Goal: Navigation & Orientation: Find specific page/section

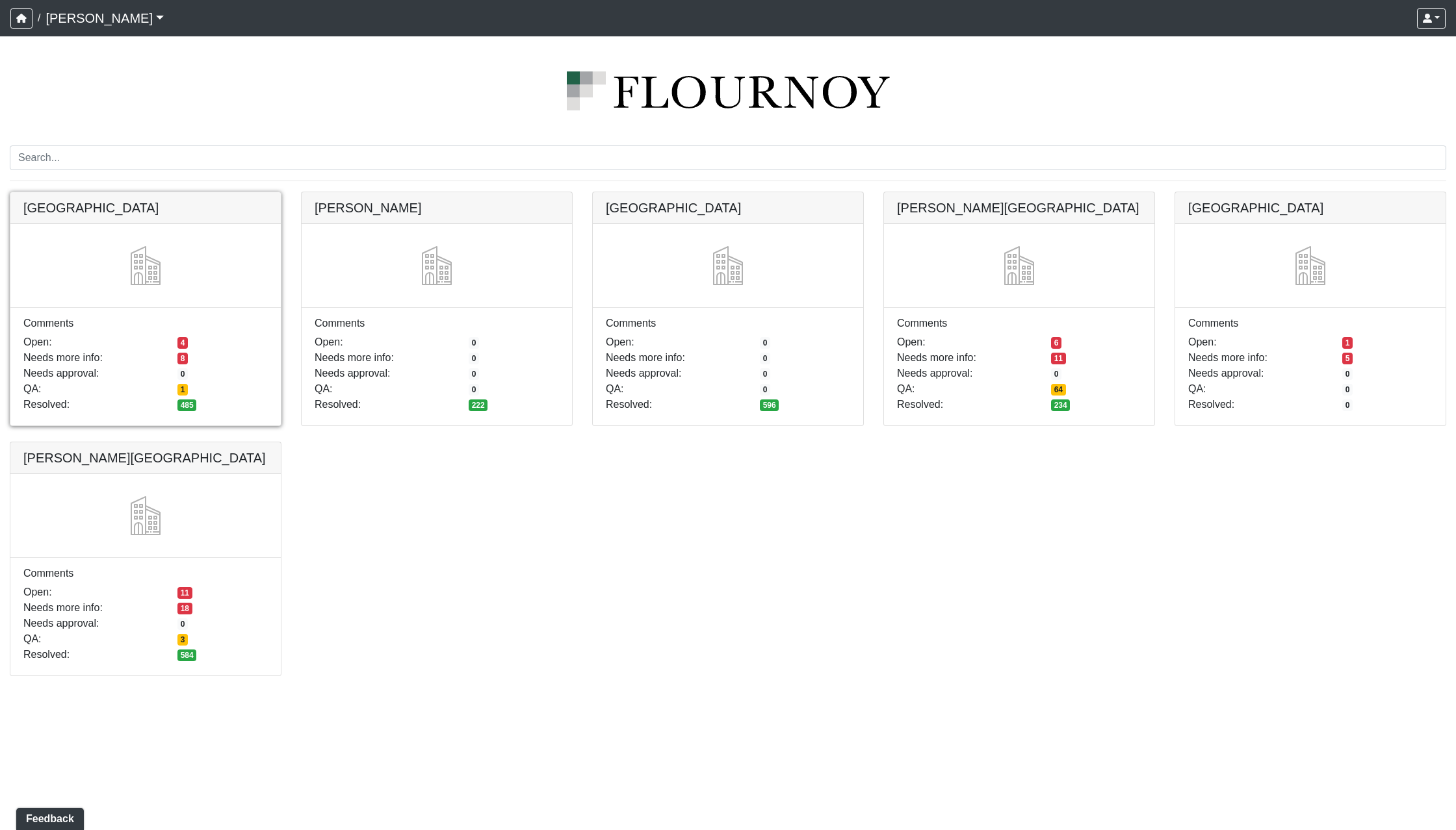
click at [167, 193] on link at bounding box center [145, 193] width 271 height 0
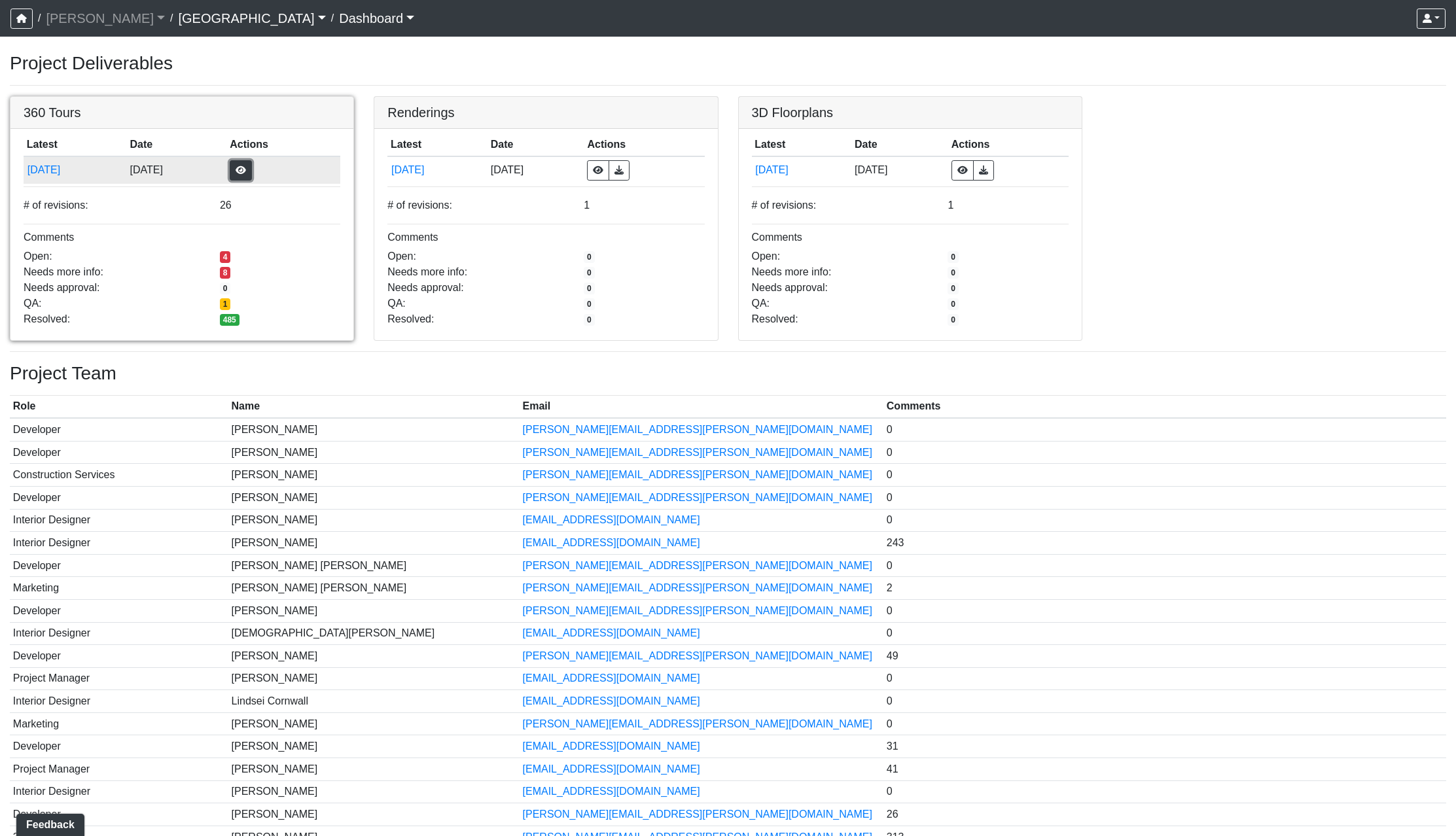
click at [250, 176] on button "button" at bounding box center [240, 171] width 23 height 20
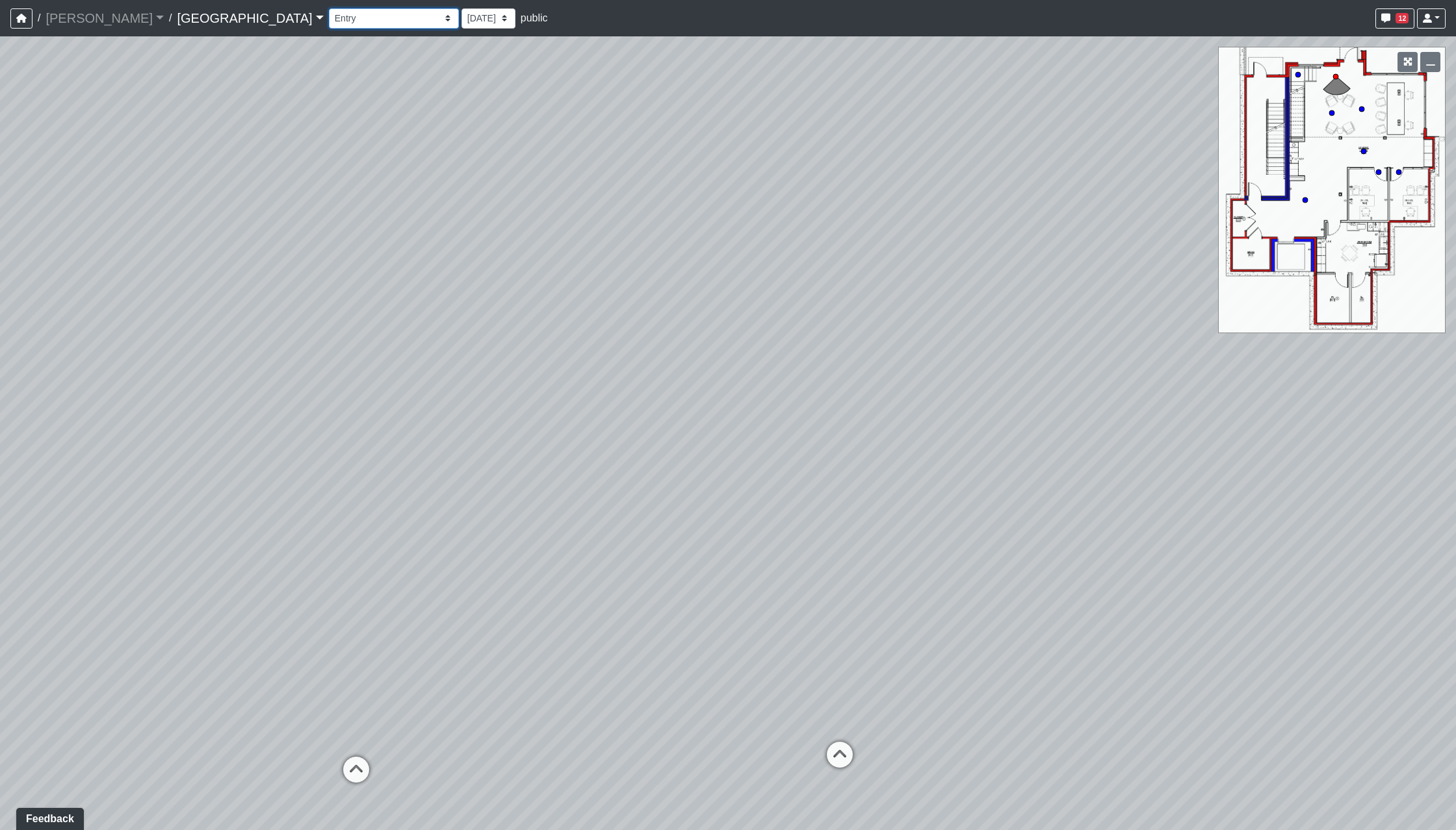
click at [329, 22] on select "Clubroom Lobby Courtyard Entry Kitchen Kitchen Stools Seating TV Lounge Banquet…" at bounding box center [394, 18] width 130 height 20
click at [329, 8] on select "Clubroom Lobby Courtyard Entry Kitchen Kitchen Stools Seating TV Lounge Banquet…" at bounding box center [394, 18] width 130 height 20
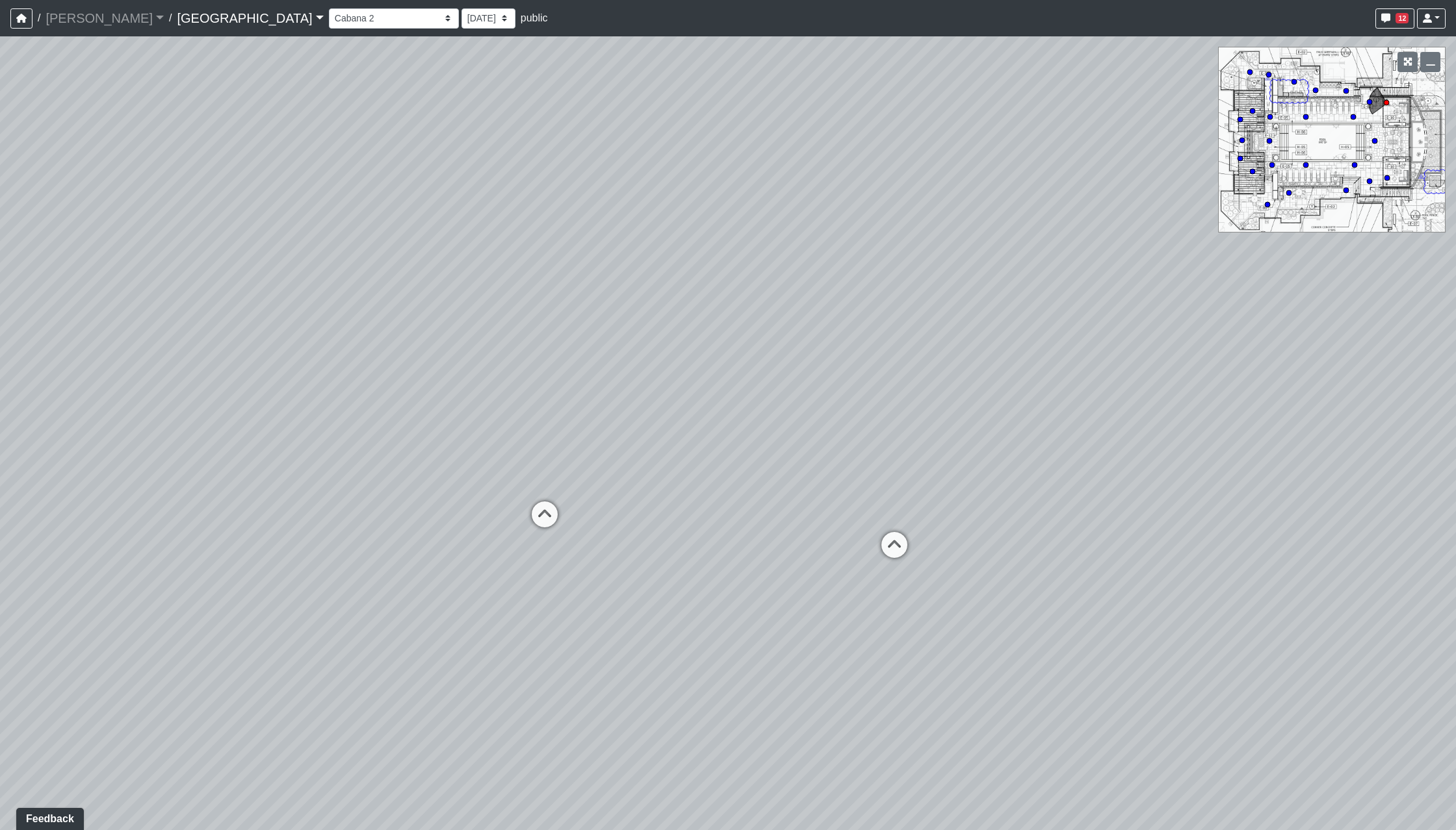
drag, startPoint x: 586, startPoint y: 613, endPoint x: 302, endPoint y: 479, distance: 314.0
click at [72, 497] on div "Loading... Reception Desk Loading... Lobby Loading... Landing Loading... Pool E…" at bounding box center [728, 433] width 1456 height 794
click at [534, 526] on icon at bounding box center [543, 519] width 39 height 39
drag, startPoint x: 370, startPoint y: 570, endPoint x: 950, endPoint y: 574, distance: 580.0
click at [927, 571] on div "Loading... Reception Desk Loading... Lobby Loading... Landing Loading... Pool E…" at bounding box center [728, 433] width 1456 height 794
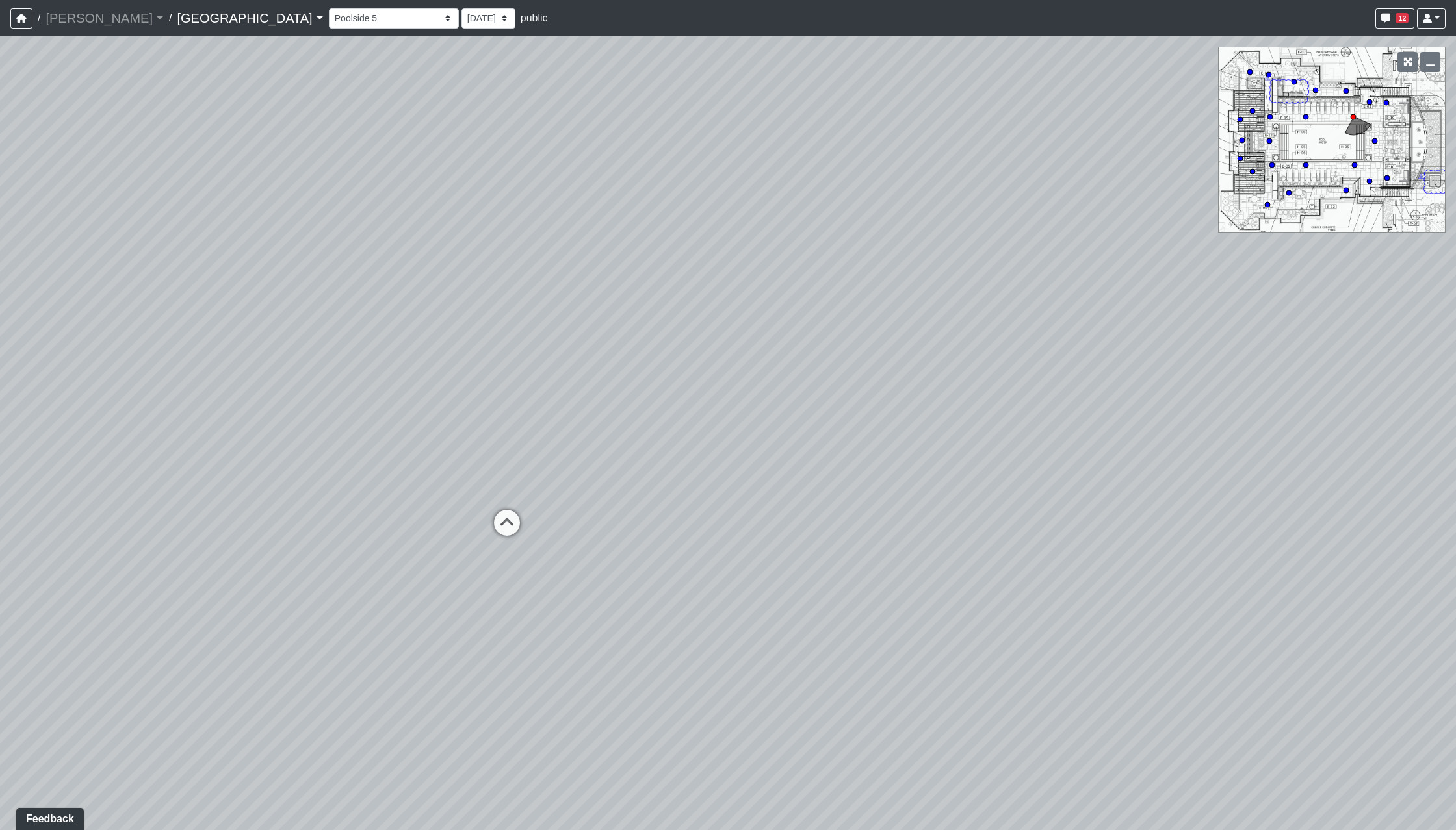
drag, startPoint x: 712, startPoint y: 580, endPoint x: 1336, endPoint y: 571, distance: 624.1
click at [1225, 571] on div "Loading... Reception Desk Loading... Lobby Loading... Landing Loading... Pool E…" at bounding box center [728, 433] width 1456 height 794
drag, startPoint x: 585, startPoint y: 572, endPoint x: 279, endPoint y: 597, distance: 307.0
click at [257, 604] on div "Loading... Reception Desk Loading... Lobby Loading... Landing Loading... Pool E…" at bounding box center [728, 433] width 1456 height 794
drag, startPoint x: 798, startPoint y: 578, endPoint x: 322, endPoint y: 628, distance: 478.6
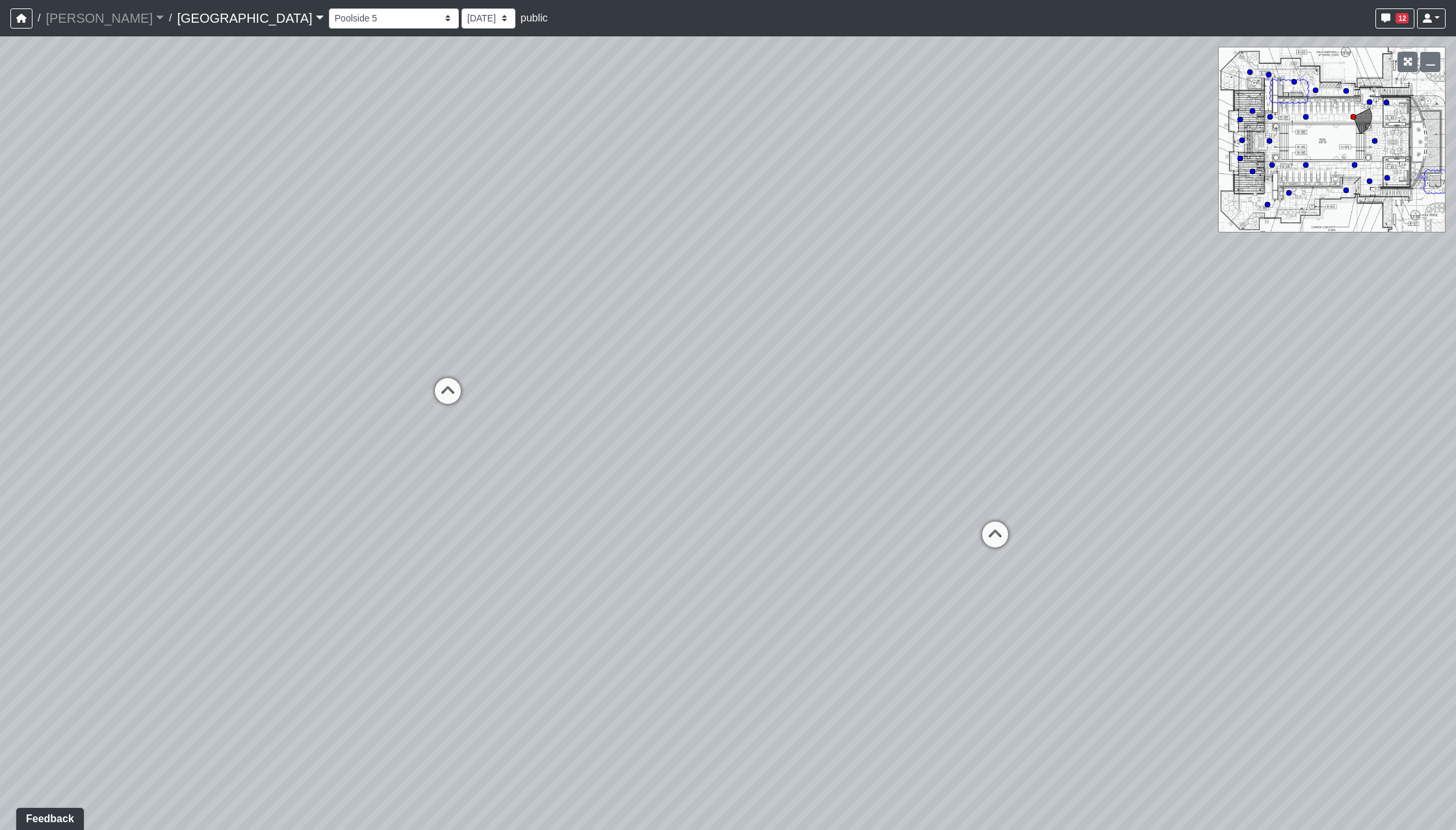
click at [322, 628] on div "Loading... Reception Desk Loading... Lobby Loading... Landing Loading... Pool E…" at bounding box center [728, 433] width 1456 height 794
drag, startPoint x: 727, startPoint y: 580, endPoint x: 147, endPoint y: 560, distance: 580.3
click at [129, 564] on div "Loading... Reception Desk Loading... Lobby Loading... Landing Loading... Pool E…" at bounding box center [728, 433] width 1456 height 794
click at [588, 510] on icon at bounding box center [570, 514] width 39 height 39
drag, startPoint x: 418, startPoint y: 638, endPoint x: 778, endPoint y: 565, distance: 367.3
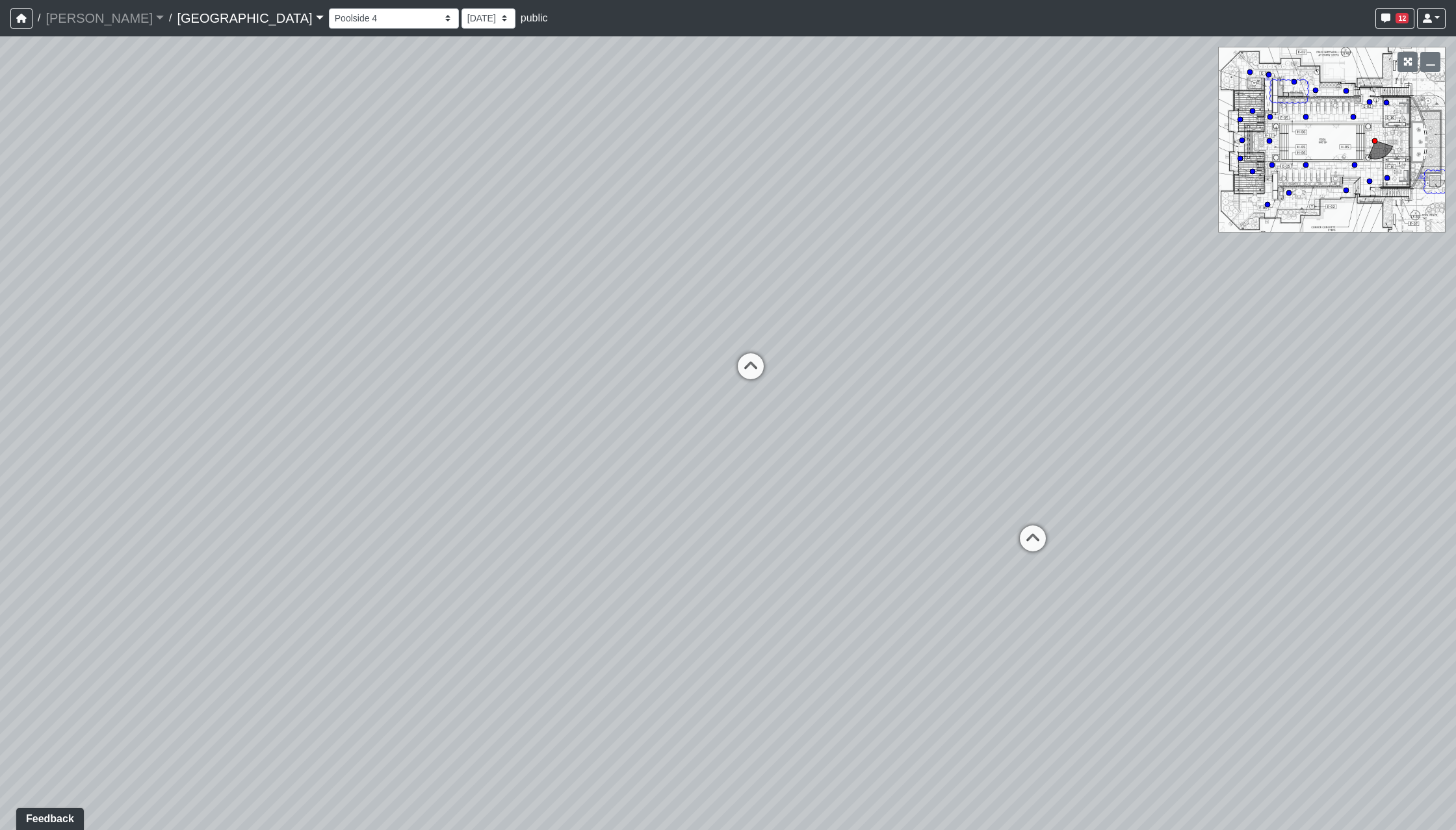
click at [670, 574] on div "Loading... Reception Desk Loading... Lobby Loading... Landing Loading... Pool E…" at bounding box center [728, 433] width 1456 height 794
drag, startPoint x: 448, startPoint y: 585, endPoint x: 117, endPoint y: 539, distance: 334.2
click at [18, 591] on div "Loading... Reception Desk Loading... Lobby Loading... Landing Loading... Pool E…" at bounding box center [728, 433] width 1456 height 794
drag, startPoint x: 735, startPoint y: 470, endPoint x: 468, endPoint y: 532, distance: 274.1
click at [460, 542] on div "Loading... Reception Desk Loading... Lobby Loading... Landing Loading... Pool E…" at bounding box center [728, 433] width 1456 height 794
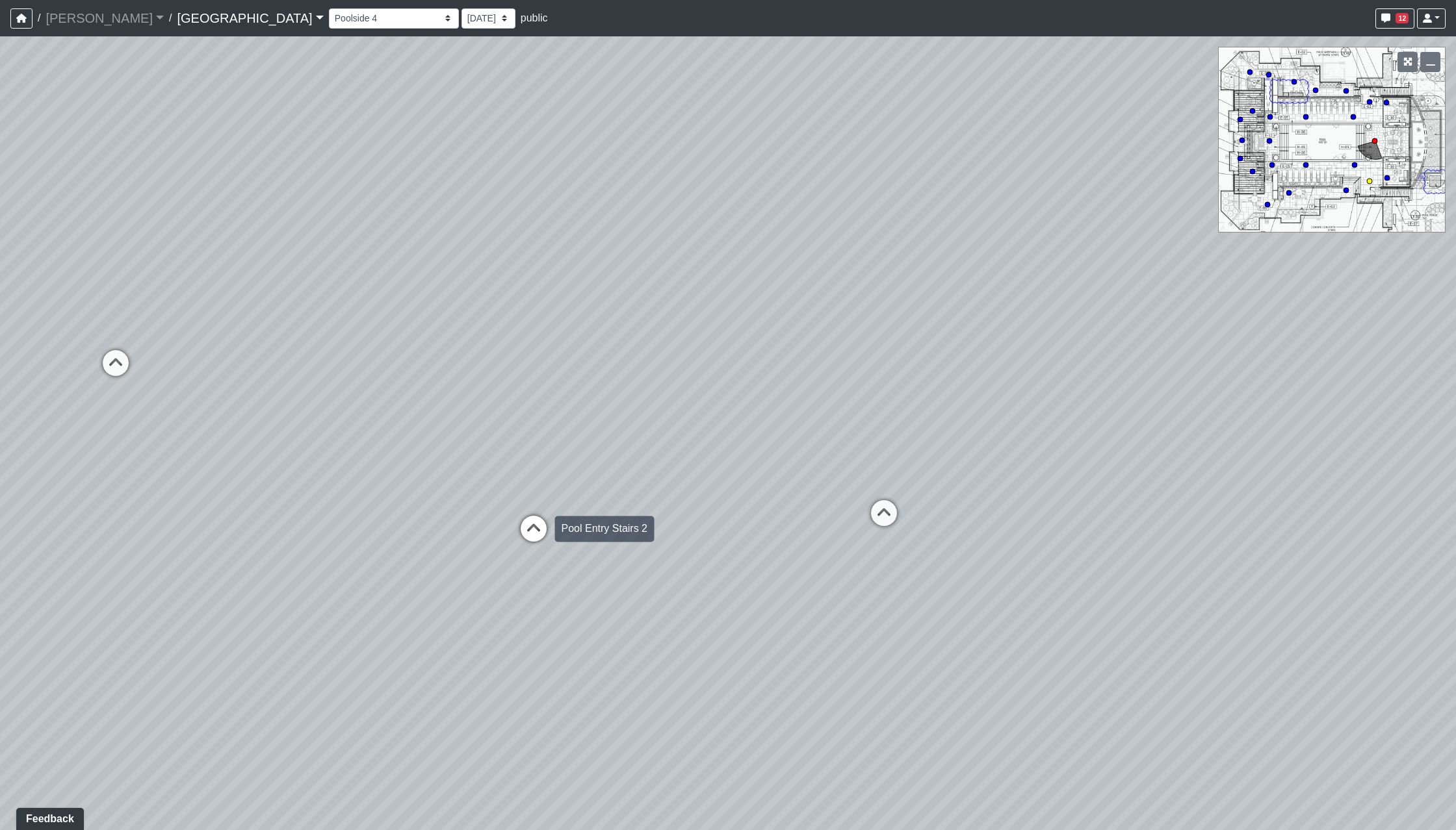
click at [536, 529] on icon at bounding box center [533, 535] width 39 height 39
drag, startPoint x: 271, startPoint y: 537, endPoint x: 1094, endPoint y: 480, distance: 825.0
click at [685, 487] on div "Loading... Reception Desk Loading... Lobby Loading... Landing Loading... Pool E…" at bounding box center [728, 433] width 1456 height 794
drag, startPoint x: 771, startPoint y: 530, endPoint x: 1147, endPoint y: 602, distance: 382.8
click at [1184, 601] on div "Loading... Reception Desk Loading... Lobby Loading... Landing Loading... Pool E…" at bounding box center [728, 433] width 1456 height 794
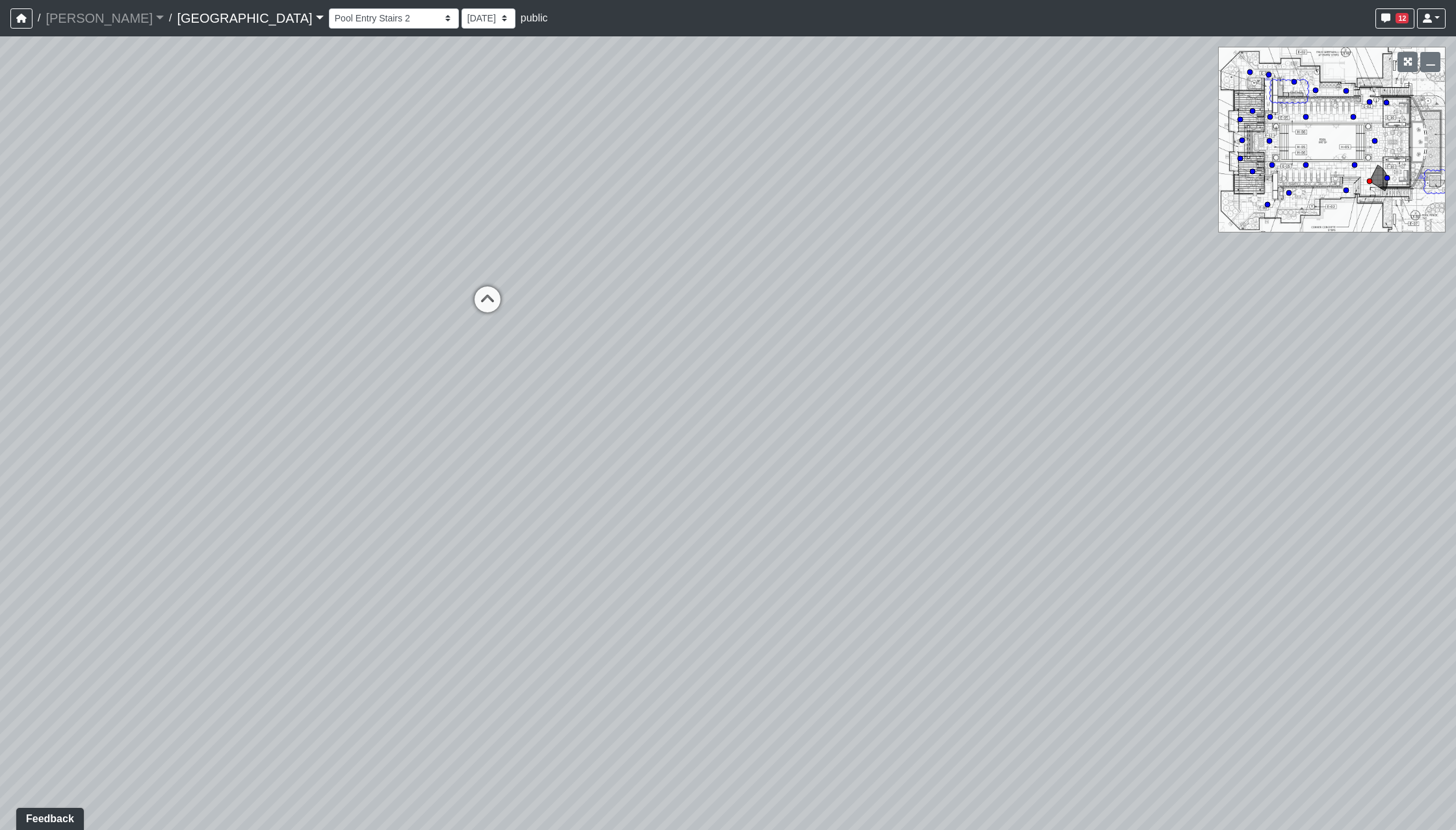
drag, startPoint x: 414, startPoint y: 606, endPoint x: 923, endPoint y: 540, distance: 513.3
click at [780, 547] on div "Loading... Reception Desk Loading... Lobby Loading... Landing Loading... Pool E…" at bounding box center [728, 433] width 1456 height 794
drag, startPoint x: 665, startPoint y: 580, endPoint x: 1048, endPoint y: 681, distance: 396.1
click at [1046, 679] on div "Loading... Reception Desk Loading... Lobby Loading... Landing Loading... Pool E…" at bounding box center [728, 433] width 1456 height 794
drag, startPoint x: 713, startPoint y: 610, endPoint x: 868, endPoint y: 656, distance: 161.7
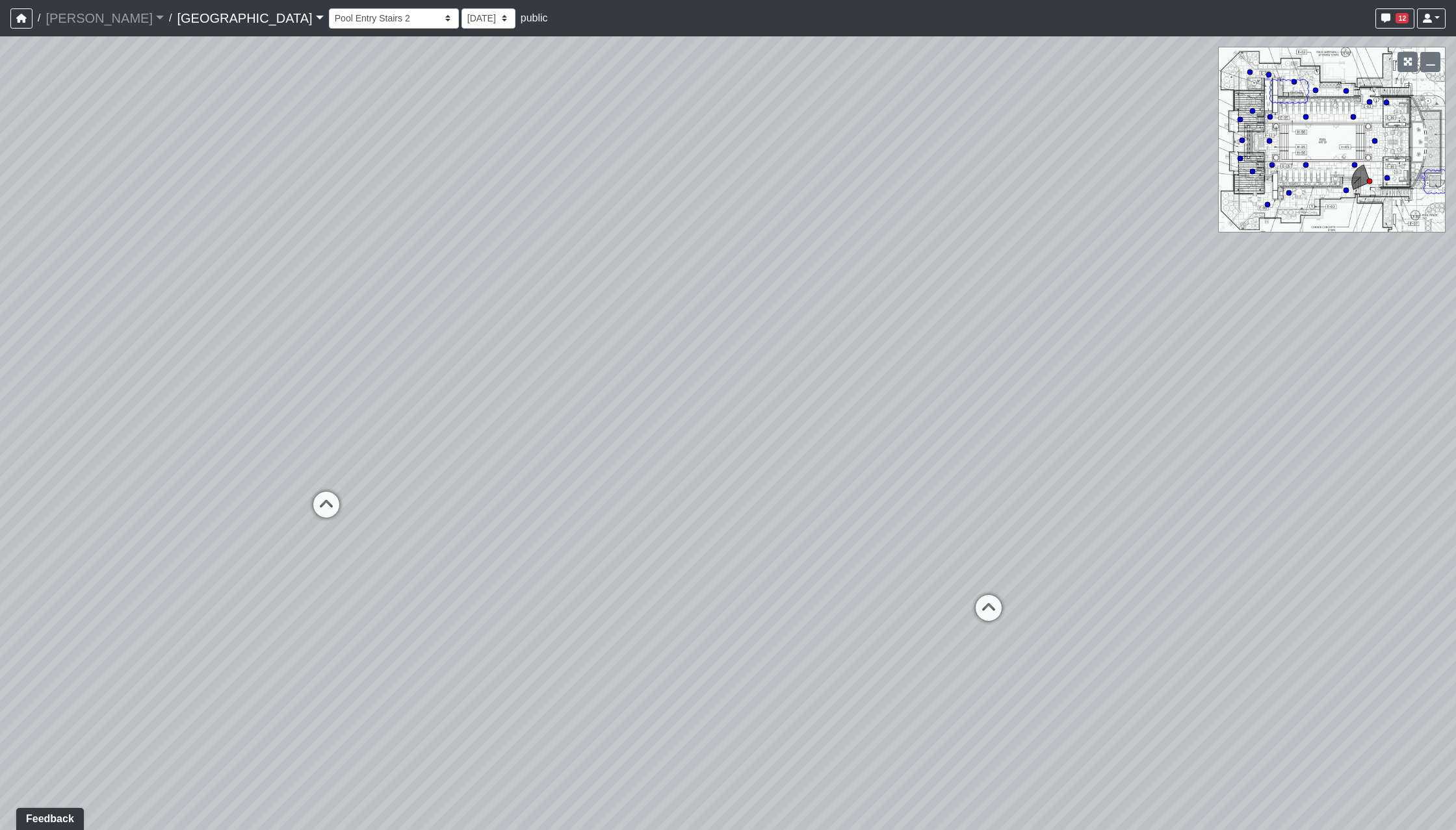
click at [868, 656] on div "Loading... Reception Desk Loading... Lobby Loading... Landing Loading... Pool E…" at bounding box center [728, 433] width 1456 height 794
drag, startPoint x: 991, startPoint y: 627, endPoint x: 466, endPoint y: 569, distance: 528.2
click at [277, 613] on div "Loading... Reception Desk Loading... Lobby Loading... Landing Loading... Pool E…" at bounding box center [728, 433] width 1456 height 794
drag, startPoint x: 930, startPoint y: 579, endPoint x: 199, endPoint y: 576, distance: 731.0
click at [199, 576] on div "Loading... Reception Desk Loading... Lobby Loading... Landing Loading... Pool E…" at bounding box center [728, 433] width 1456 height 794
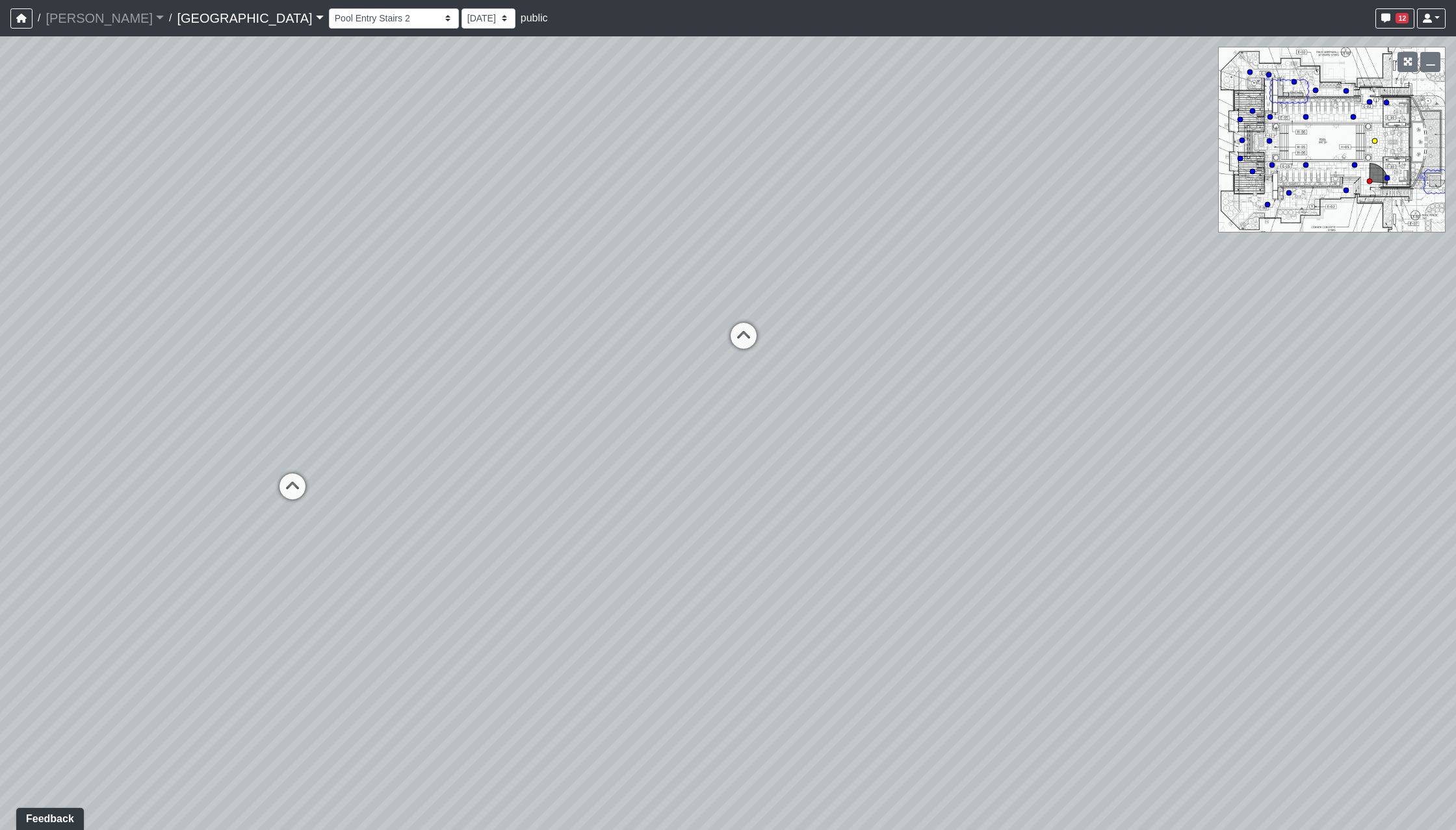
click at [271, 495] on div "Loading... Reception Desk Loading... Lobby Loading... Landing Loading... Pool E…" at bounding box center [728, 433] width 1456 height 794
click at [286, 495] on icon at bounding box center [292, 492] width 39 height 39
drag, startPoint x: 178, startPoint y: 557, endPoint x: 102, endPoint y: 526, distance: 82.1
click at [125, 523] on div "Loading... Reception Desk Loading... Lobby Loading... Landing Loading... Pool E…" at bounding box center [728, 433] width 1456 height 794
drag, startPoint x: 638, startPoint y: 486, endPoint x: 187, endPoint y: 472, distance: 451.2
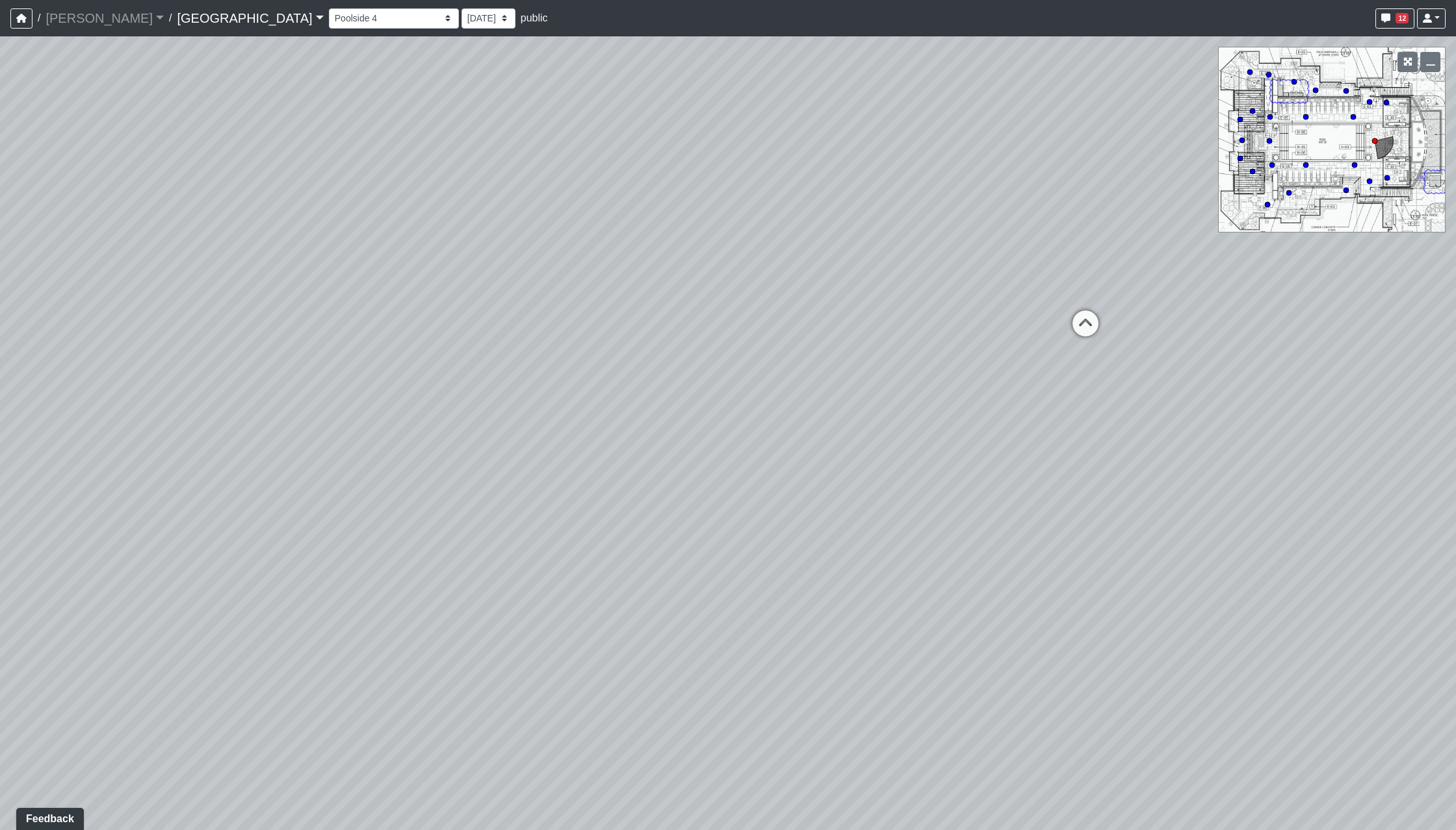
click at [187, 472] on div "Loading... Reception Desk Loading... Lobby Loading... Landing Loading... Pool E…" at bounding box center [728, 433] width 1456 height 794
drag, startPoint x: 972, startPoint y: 482, endPoint x: 32, endPoint y: 482, distance: 940.0
click at [55, 484] on div "Loading... Reception Desk Loading... Lobby Loading... Landing Loading... Pool E…" at bounding box center [728, 433] width 1456 height 794
drag, startPoint x: 794, startPoint y: 425, endPoint x: 746, endPoint y: 526, distance: 111.8
click at [748, 526] on div "Loading... Reception Desk Loading... Lobby Loading... Landing Loading... Pool E…" at bounding box center [728, 433] width 1456 height 794
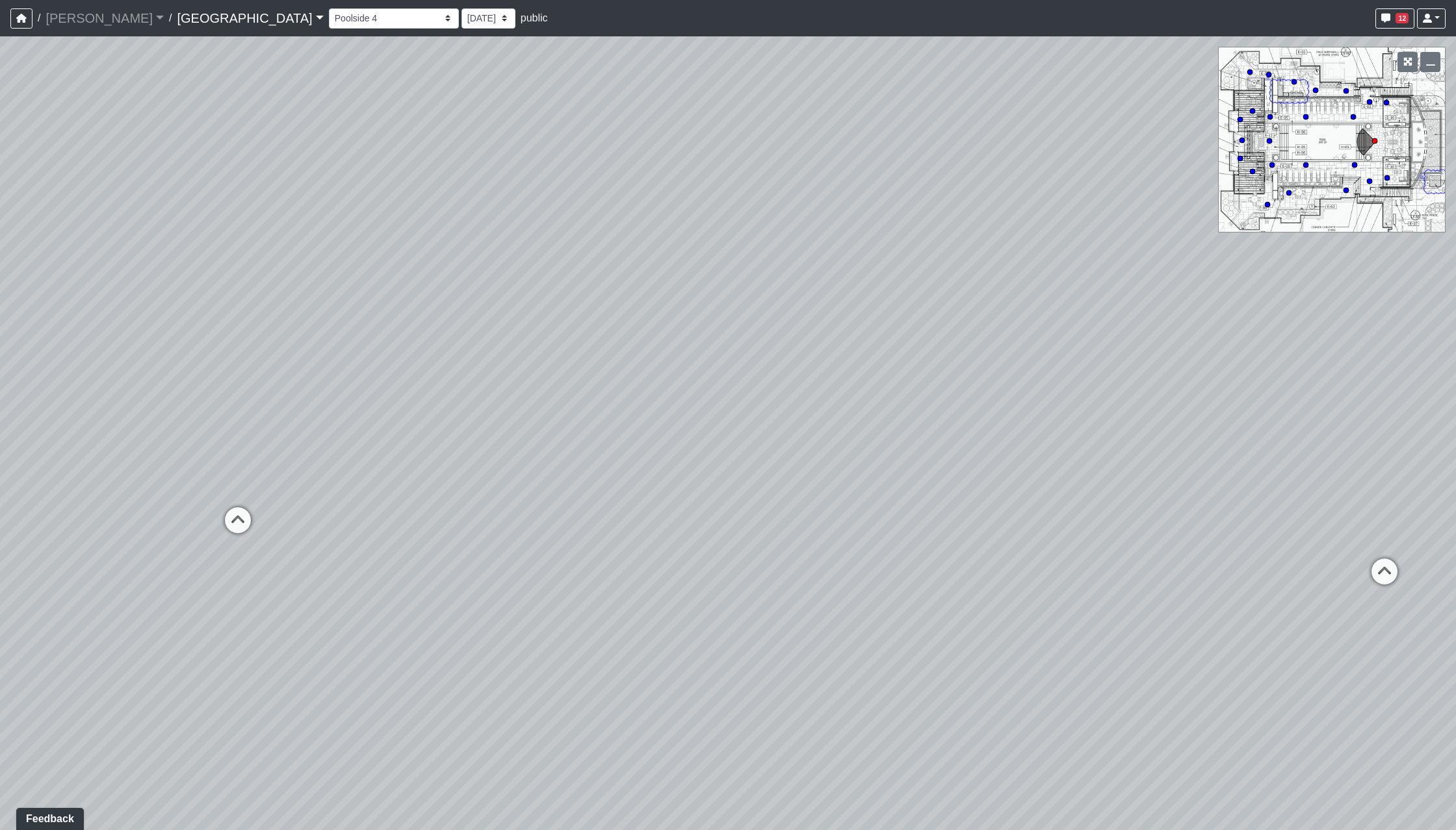
drag, startPoint x: 516, startPoint y: 486, endPoint x: 524, endPoint y: 486, distance: 8.0
click at [524, 486] on div "Loading... Reception Desk Loading... Lobby Loading... Landing Loading... Pool E…" at bounding box center [728, 433] width 1456 height 794
click at [224, 511] on icon at bounding box center [243, 525] width 39 height 39
drag, startPoint x: 794, startPoint y: 475, endPoint x: 615, endPoint y: 519, distance: 184.3
click at [615, 519] on div "Loading... Reception Desk Loading... Lobby Loading... Landing Loading... Pool E…" at bounding box center [728, 433] width 1456 height 794
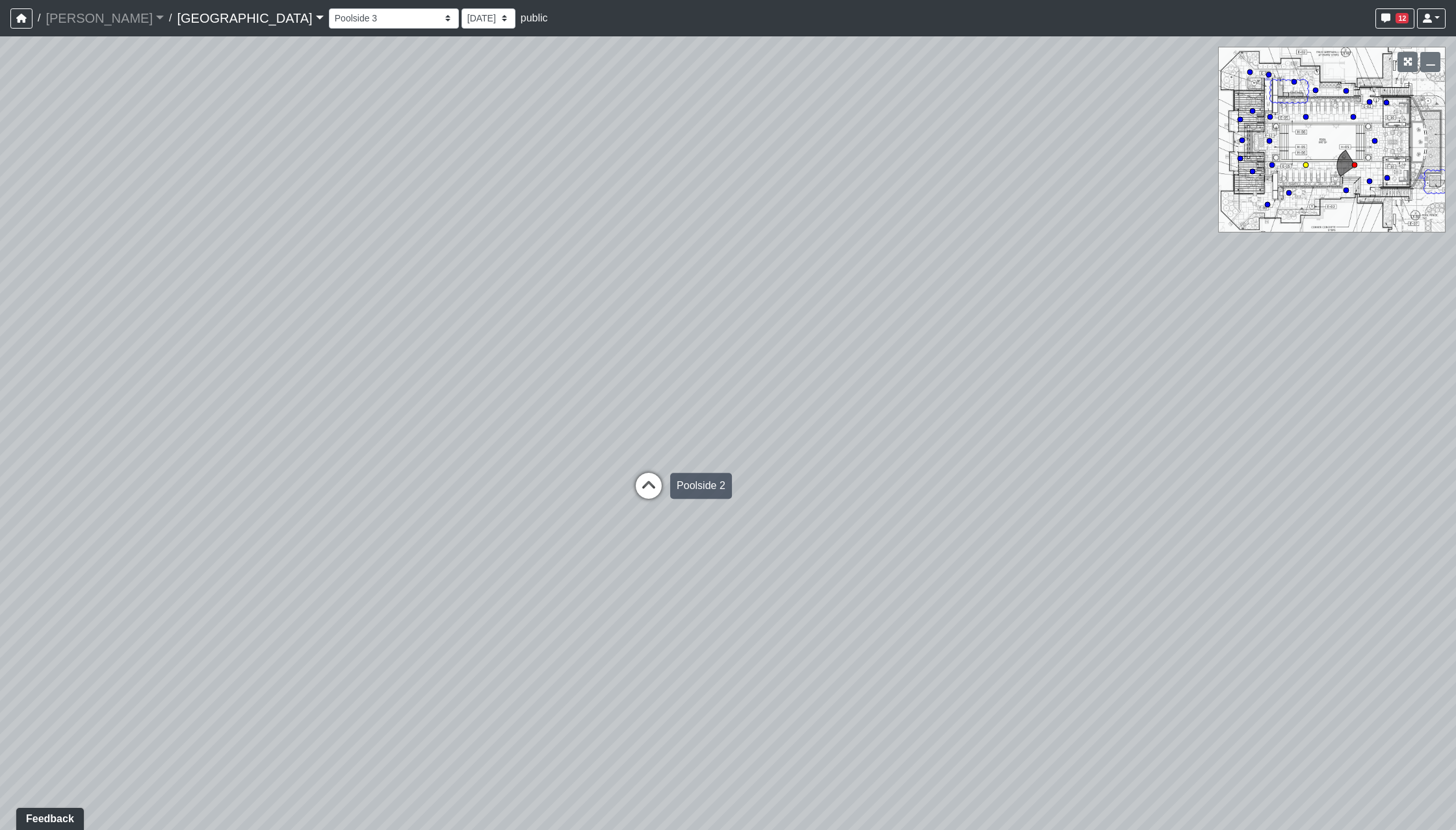
click at [664, 482] on icon at bounding box center [648, 492] width 39 height 39
click at [657, 517] on icon at bounding box center [657, 526] width 39 height 39
click at [692, 374] on icon at bounding box center [705, 363] width 39 height 39
drag, startPoint x: 725, startPoint y: 467, endPoint x: 818, endPoint y: 479, distance: 93.8
click at [817, 452] on div "Loading... Reception Desk Loading... Lobby Loading... Landing Loading... Pool E…" at bounding box center [728, 433] width 1456 height 794
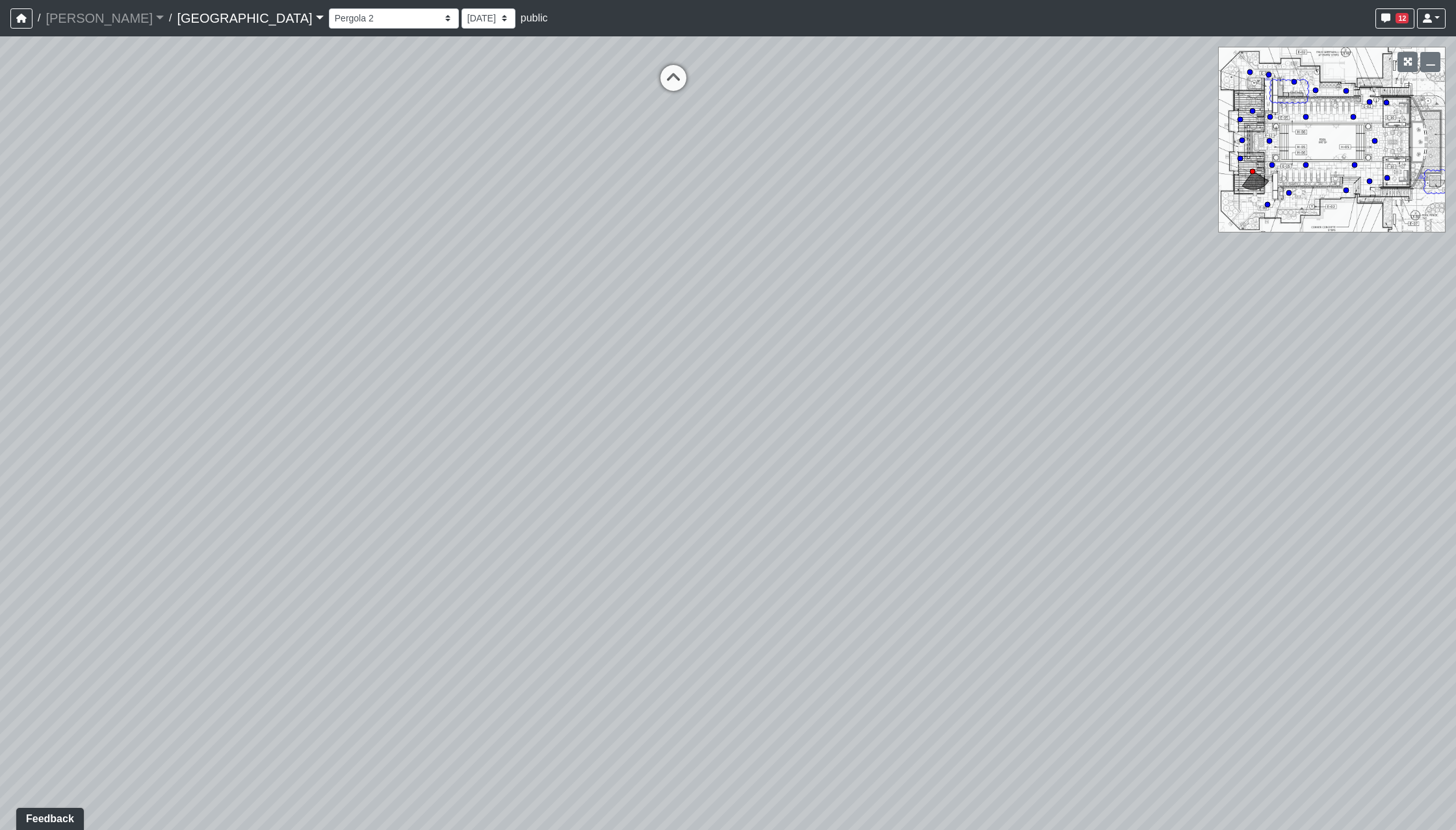
drag, startPoint x: 801, startPoint y: 483, endPoint x: 518, endPoint y: 450, distance: 284.9
click at [136, 505] on div "Loading... Reception Desk Loading... Lobby Loading... Landing Loading... Pool E…" at bounding box center [728, 433] width 1456 height 794
drag, startPoint x: 928, startPoint y: 395, endPoint x: 598, endPoint y: 526, distance: 355.1
click at [542, 556] on div "Loading... Reception Desk Loading... Lobby Loading... Landing Loading... Pool E…" at bounding box center [728, 433] width 1456 height 794
drag, startPoint x: 811, startPoint y: 459, endPoint x: 773, endPoint y: 485, distance: 46.0
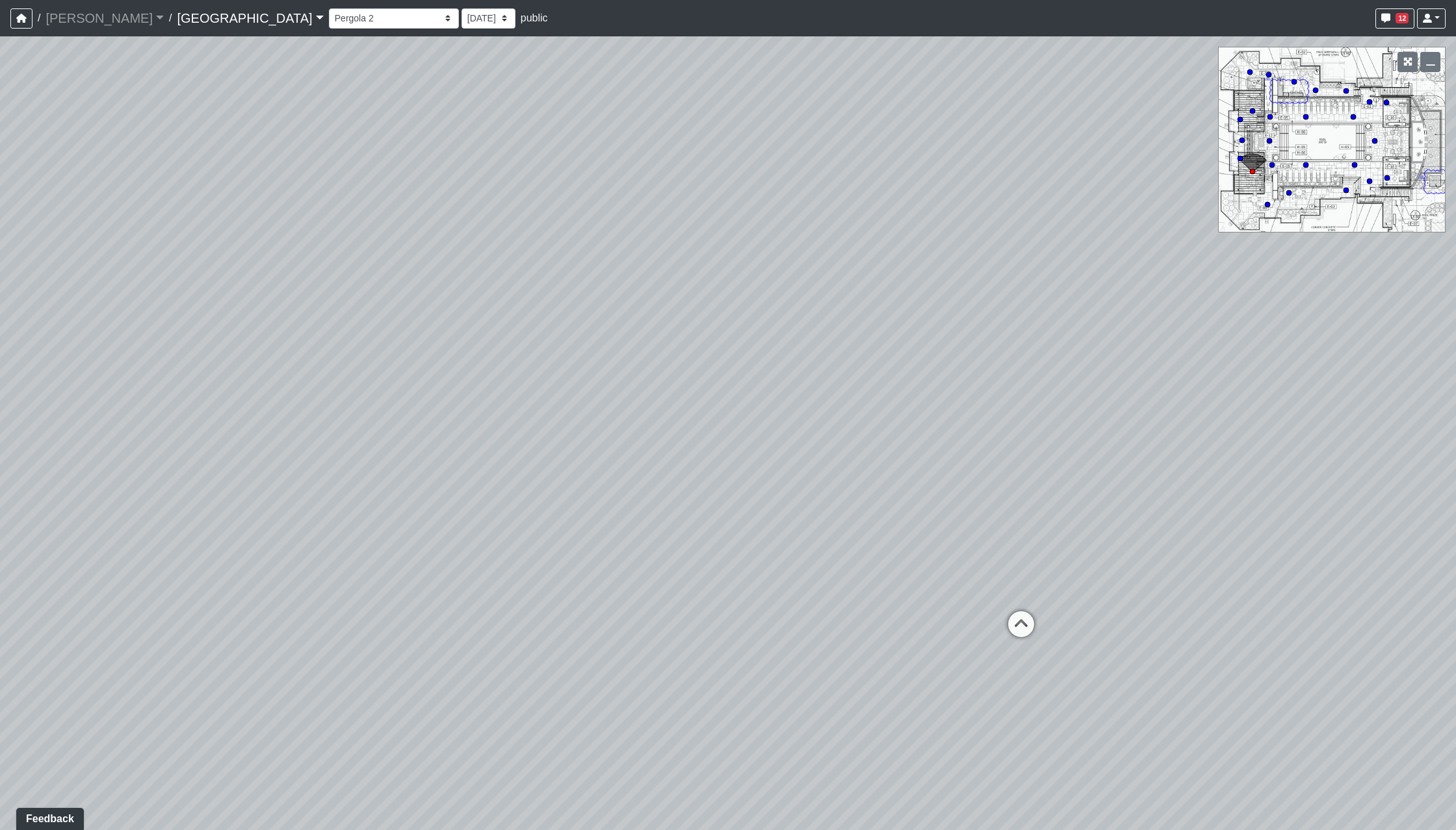
click at [773, 485] on div "Loading... Reception Desk Loading... Lobby Loading... Landing Loading... Pool E…" at bounding box center [728, 433] width 1456 height 794
click at [992, 629] on icon at bounding box center [1004, 639] width 39 height 39
click at [648, 612] on icon at bounding box center [649, 627] width 39 height 39
click at [704, 604] on div "Loading... Poolside 7" at bounding box center [693, 621] width 39 height 39
click at [677, 513] on icon at bounding box center [679, 517] width 39 height 39
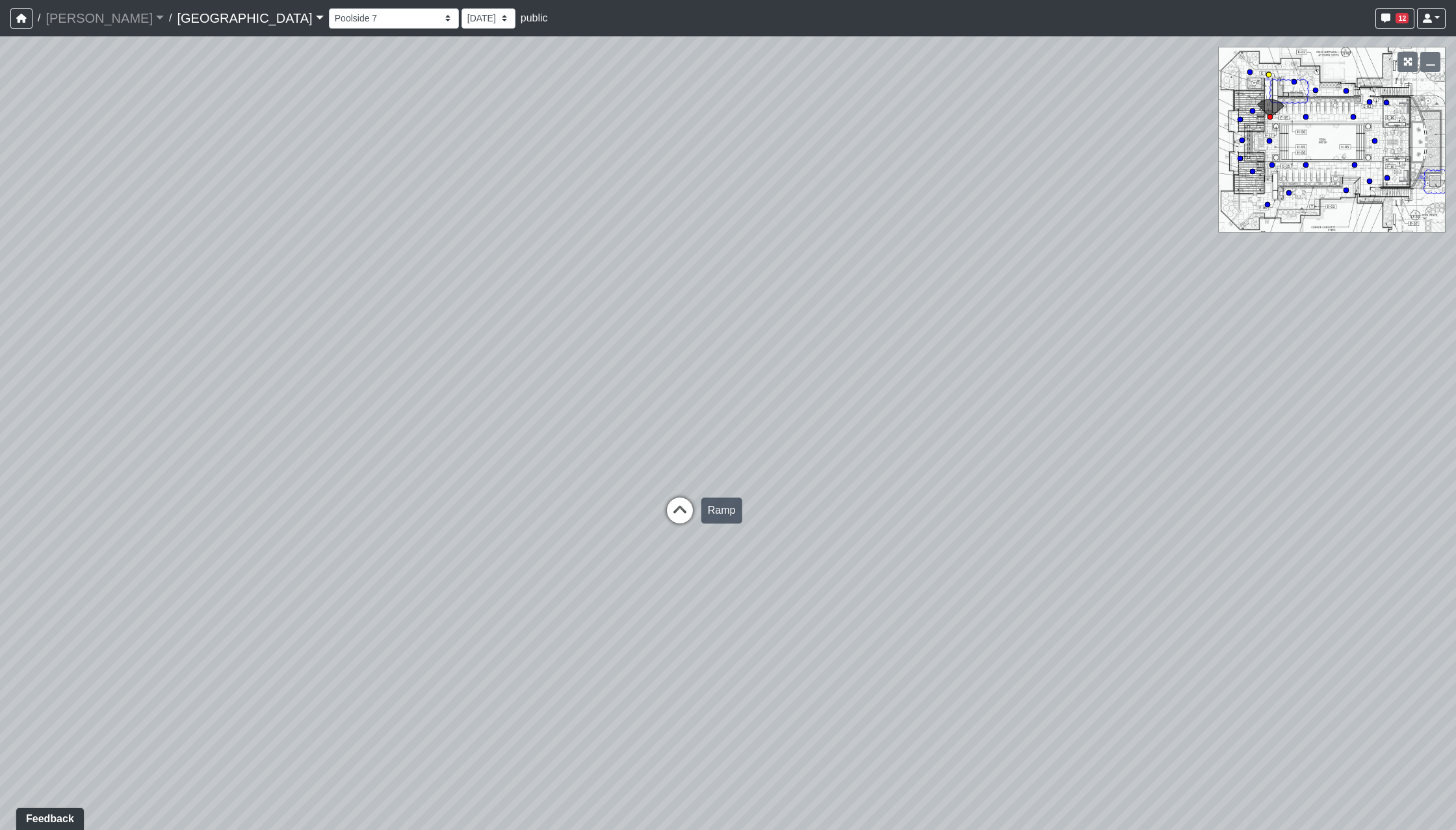
select select "kBRA54r22xMRLopJfwayD4"
drag, startPoint x: 1099, startPoint y: 574, endPoint x: 552, endPoint y: 536, distance: 548.3
click at [354, 579] on div "Loading... Reception Desk Loading... Lobby Loading... Landing Loading... Pool E…" at bounding box center [728, 433] width 1456 height 794
drag, startPoint x: 726, startPoint y: 542, endPoint x: 742, endPoint y: 545, distance: 16.3
click at [742, 545] on div "Loading... Reception Desk Loading... Lobby Loading... Landing Loading... Pool E…" at bounding box center [728, 433] width 1456 height 794
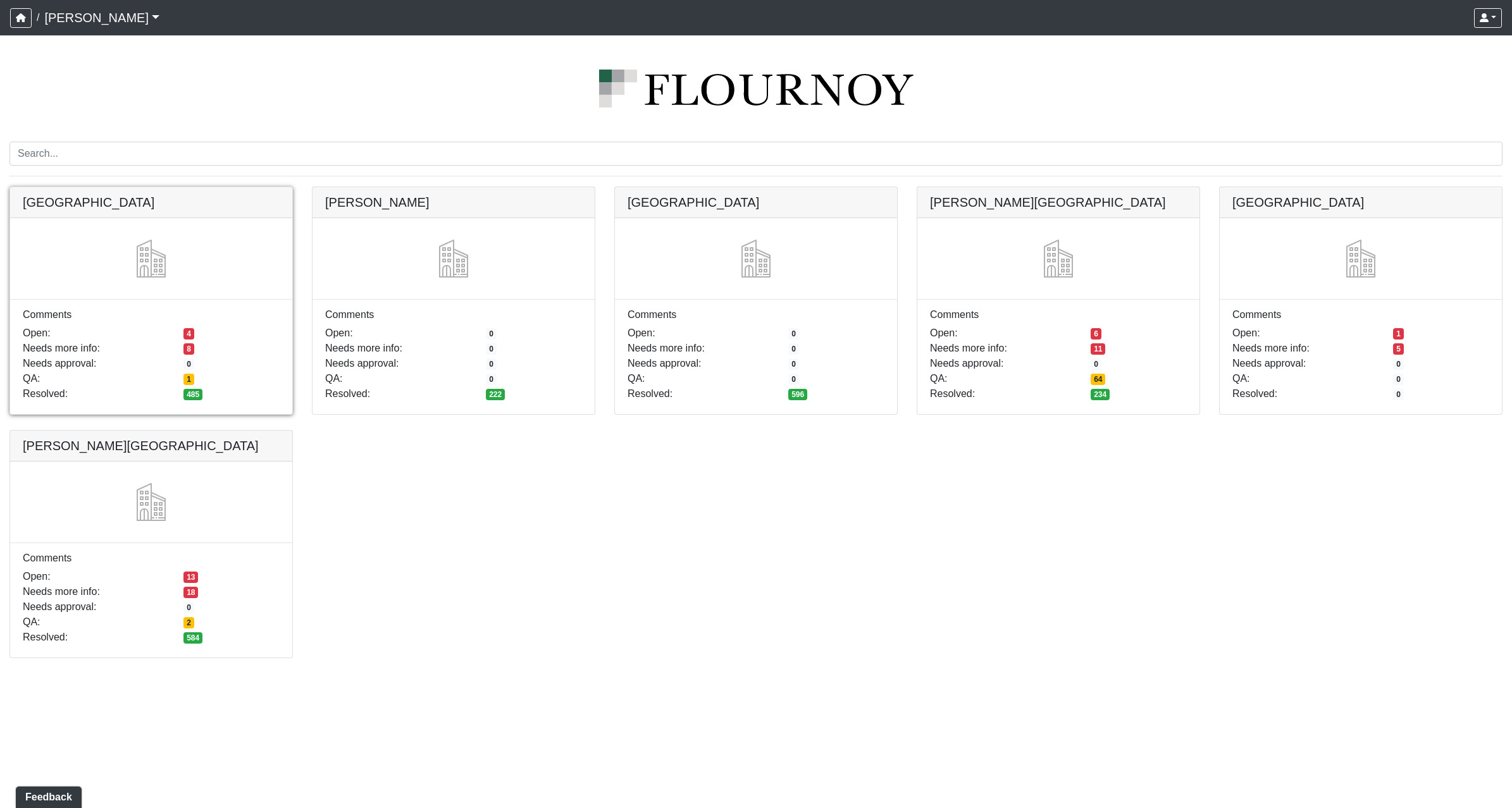
click at [217, 187] on link at bounding box center [151, 187] width 282 height 0
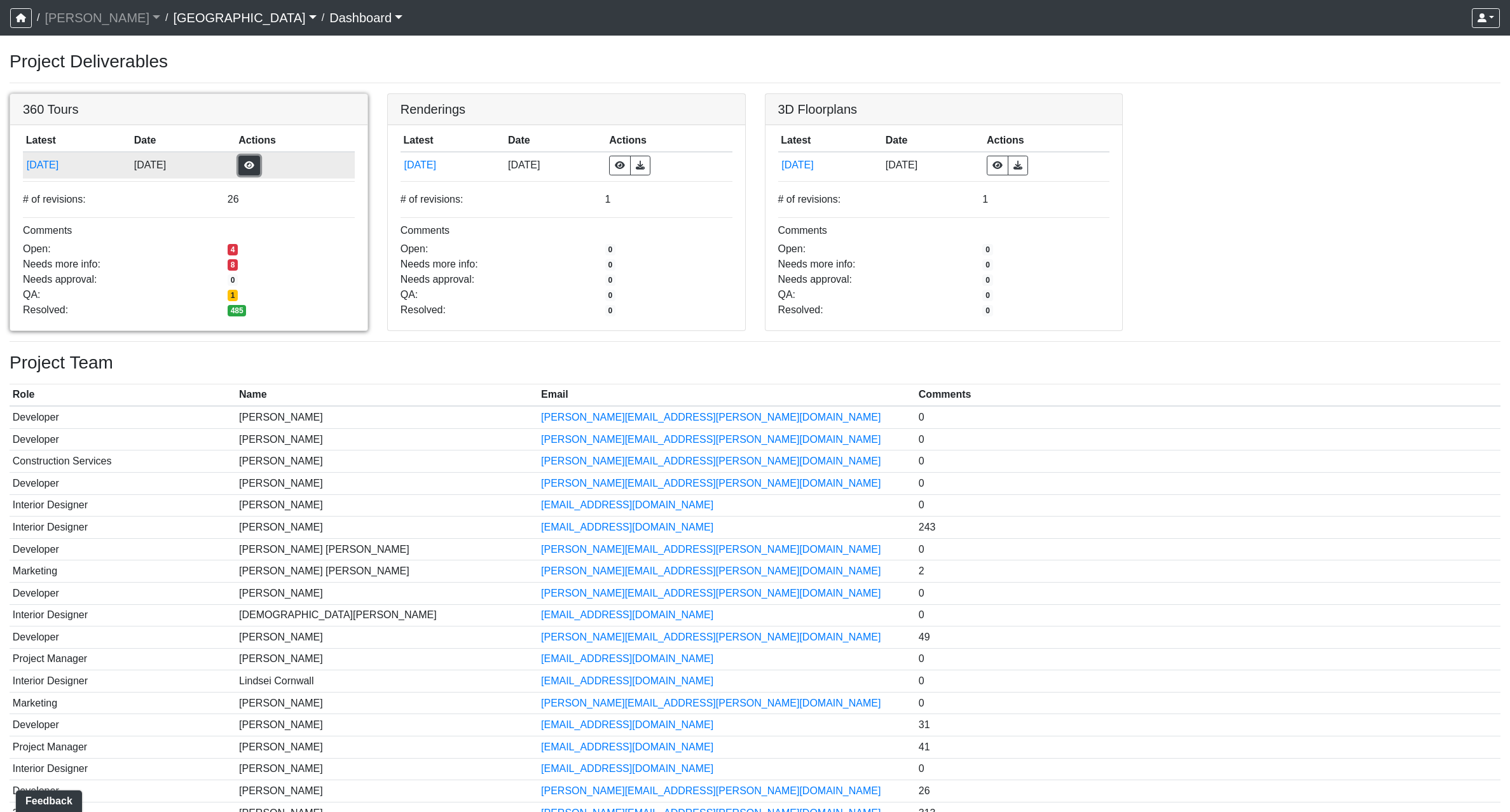
click at [260, 161] on button "button" at bounding box center [249, 166] width 22 height 20
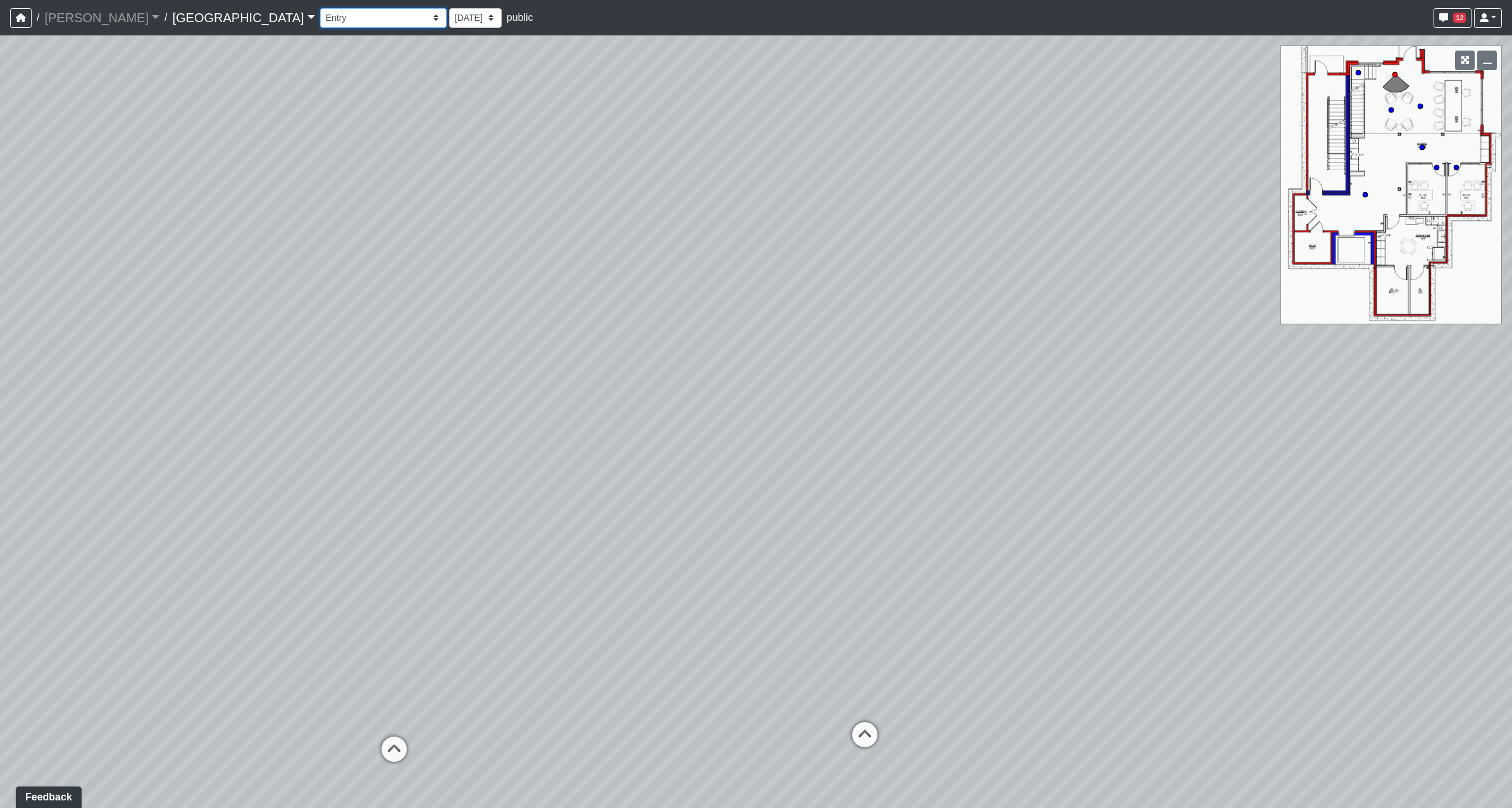
click at [320, 19] on select "Clubroom Lobby Courtyard Entry Kitchen Kitchen Stools Seating TV Lounge Banquet…" at bounding box center [384, 18] width 127 height 20
click at [320, 8] on select "Clubroom Lobby Courtyard Entry Kitchen Kitchen Stools Seating TV Lounge Banquet…" at bounding box center [384, 18] width 127 height 20
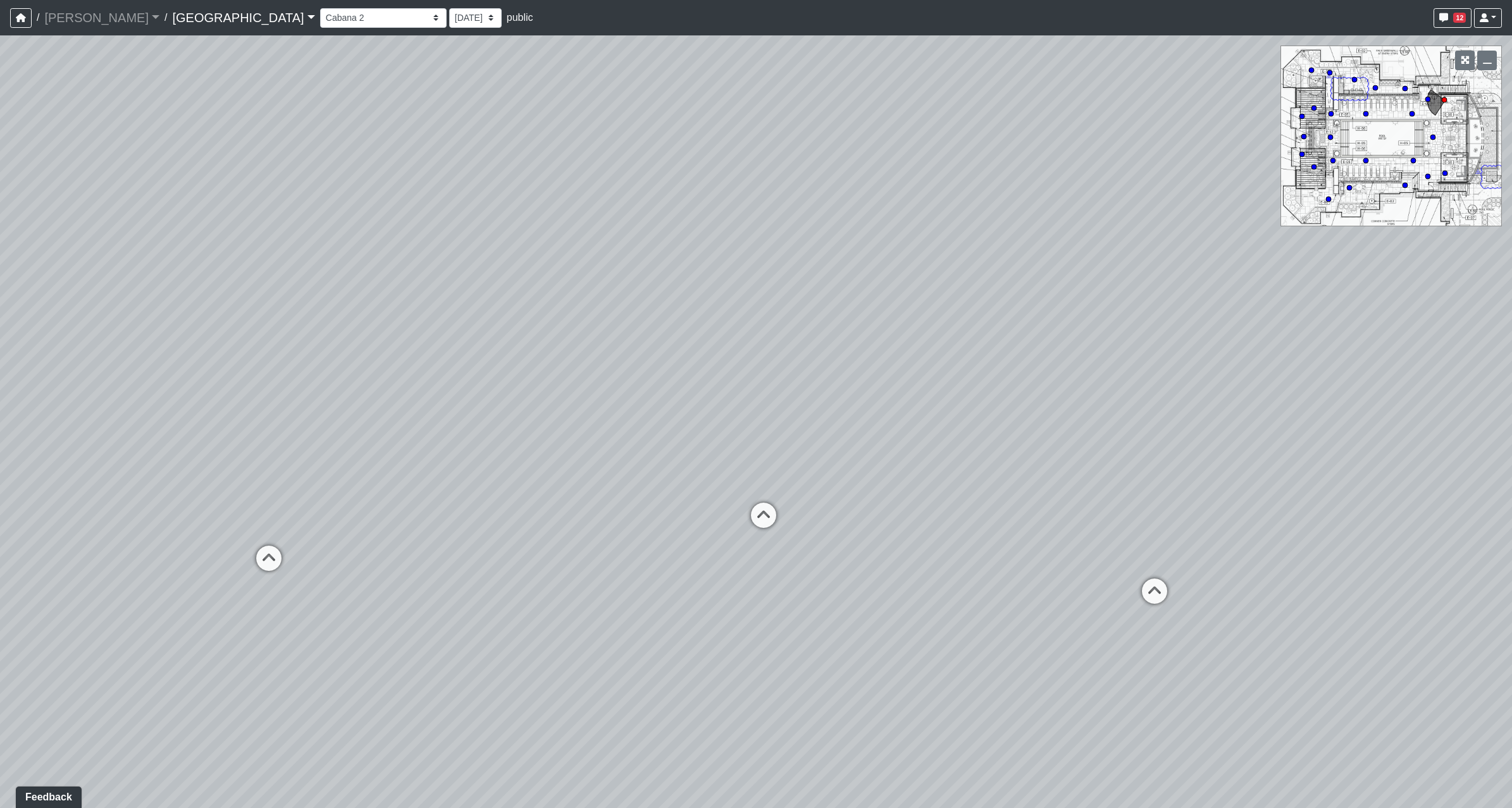
drag, startPoint x: 852, startPoint y: 615, endPoint x: 631, endPoint y: 529, distance: 237.1
click at [615, 529] on div "Loading... Reception Desk Loading... Lobby Loading... Landing Loading... Pool E…" at bounding box center [756, 422] width 1512 height 773
click at [755, 506] on icon at bounding box center [763, 522] width 38 height 38
select select "xxDHVgcwzjt5haLo6s16a9"
drag, startPoint x: 972, startPoint y: 643, endPoint x: 174, endPoint y: 593, distance: 799.6
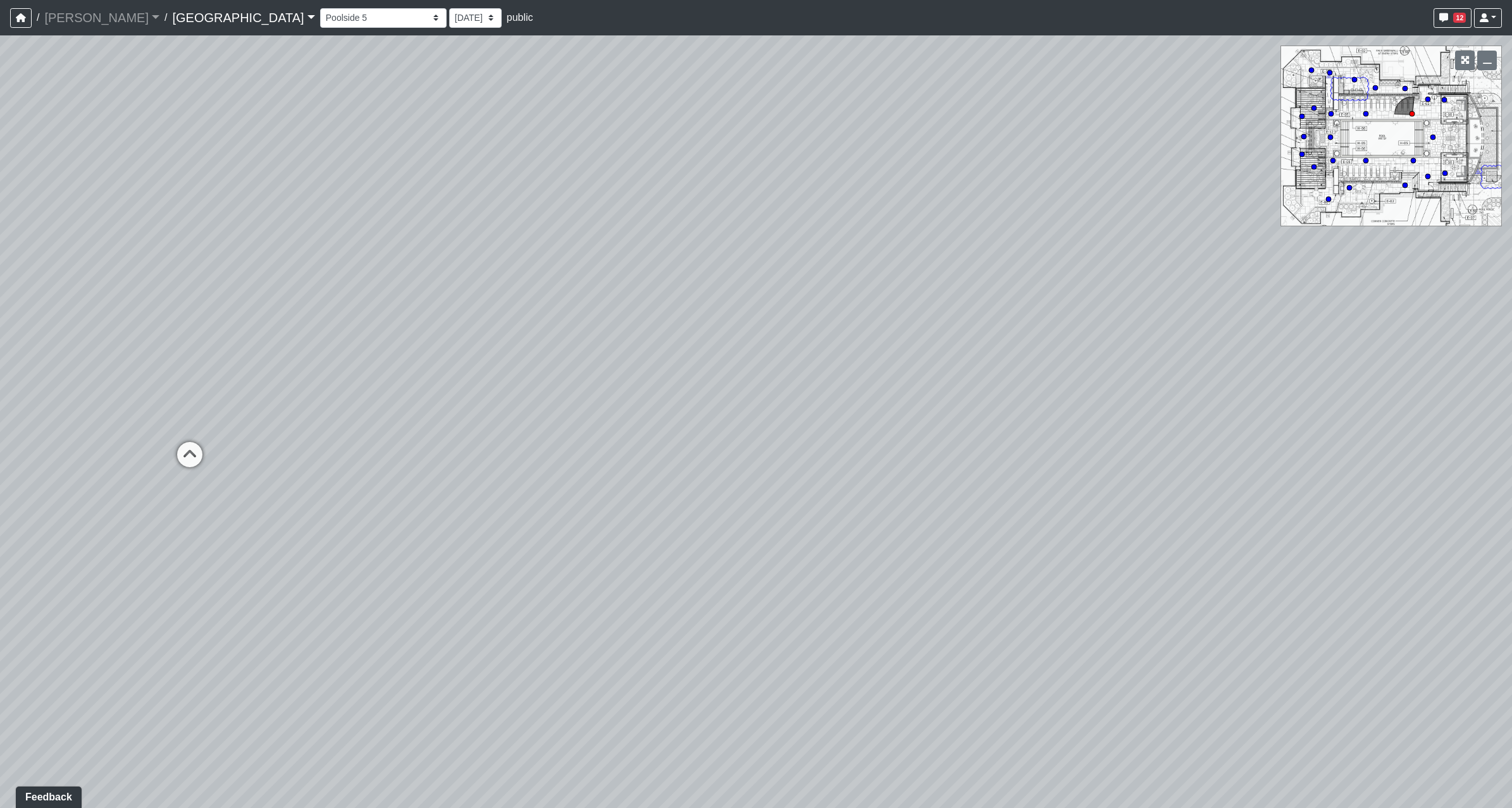
click at [174, 593] on div "Loading... Reception Desk Loading... Lobby Loading... Landing Loading... Pool E…" at bounding box center [756, 422] width 1512 height 773
drag, startPoint x: 920, startPoint y: 641, endPoint x: 793, endPoint y: 574, distance: 143.6
click at [706, 595] on div "Loading... Reception Desk Loading... Lobby Loading... Landing Loading... Pool E…" at bounding box center [756, 422] width 1512 height 773
drag, startPoint x: 290, startPoint y: 444, endPoint x: 191, endPoint y: 541, distance: 138.6
click at [191, 541] on div "Loading... Reception Desk Loading... Lobby Loading... Landing Loading... Pool E…" at bounding box center [756, 422] width 1512 height 773
